Goal: Obtain resource: Download file/media

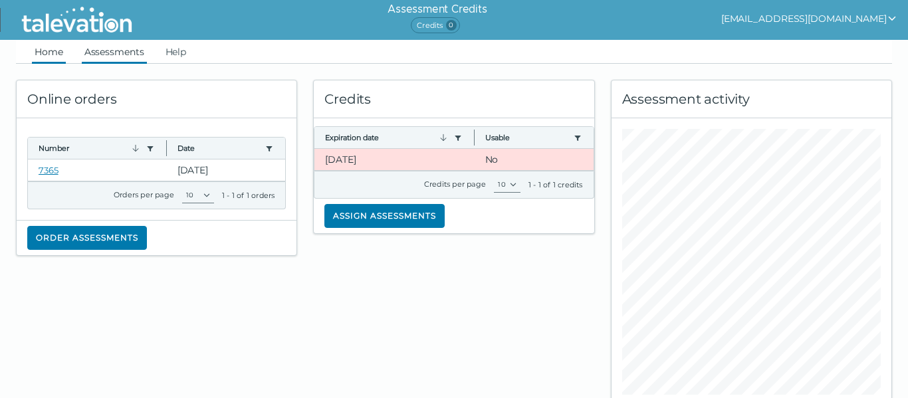
click at [120, 49] on link "Assessments" at bounding box center [114, 52] width 65 height 24
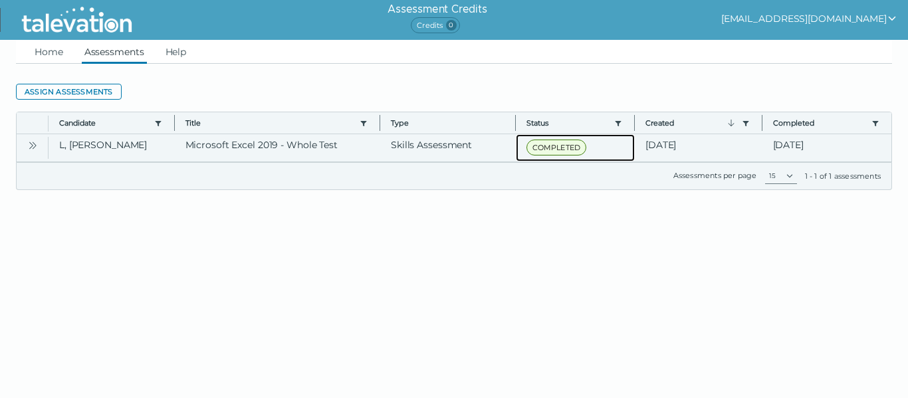
click at [550, 147] on span "COMPLETED" at bounding box center [556, 148] width 60 height 16
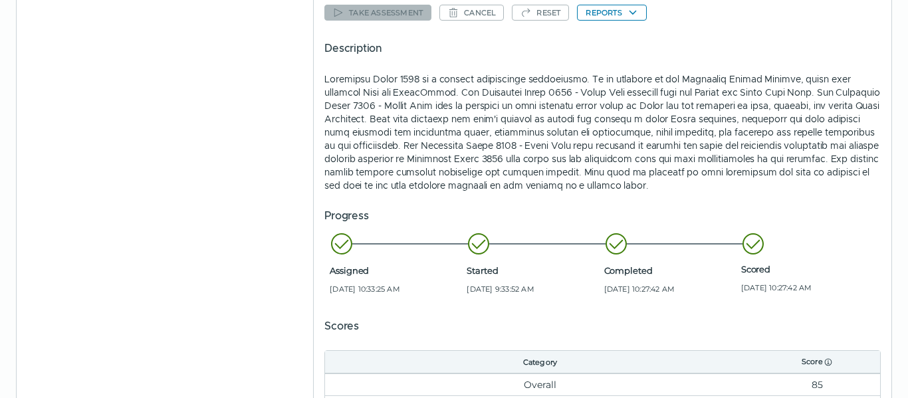
scroll to position [144, 0]
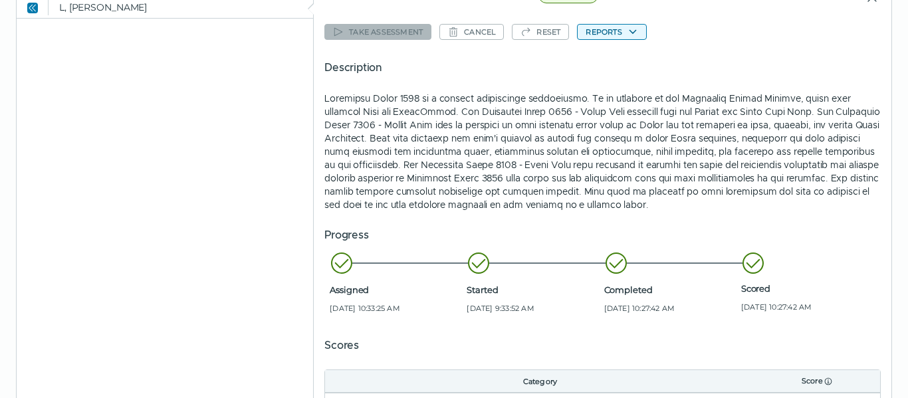
click at [617, 31] on button "Reports" at bounding box center [611, 32] width 69 height 16
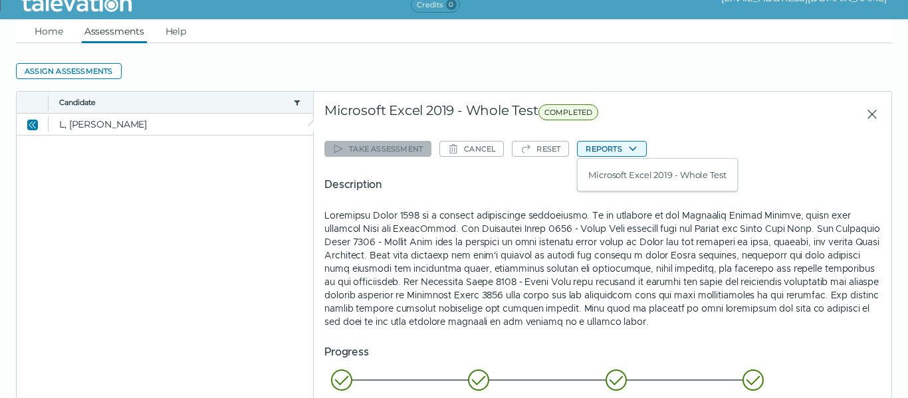
scroll to position [0, 0]
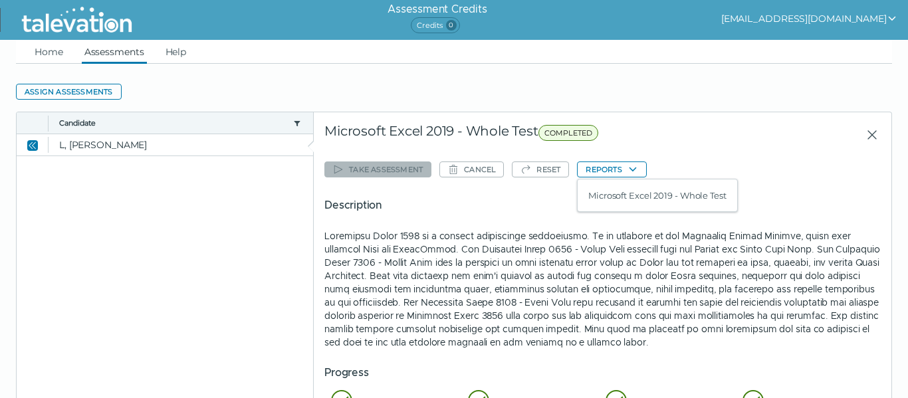
click at [736, 141] on div at bounding box center [805, 135] width 151 height 24
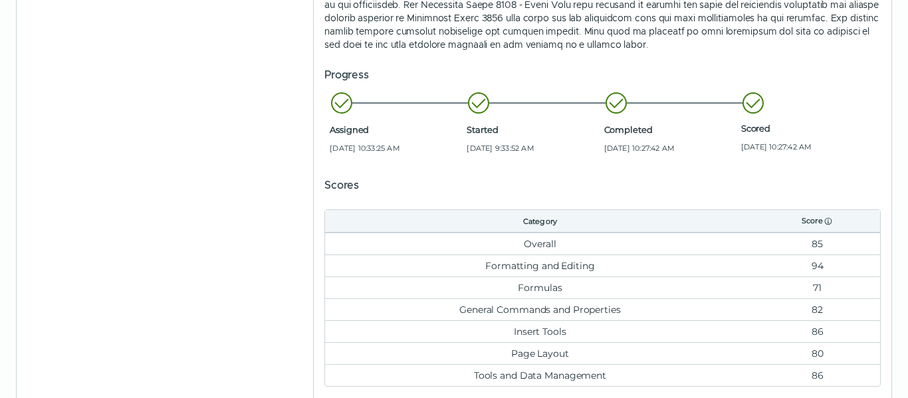
scroll to position [316, 0]
